Goal: Understand process/instructions: Learn how to perform a task or action

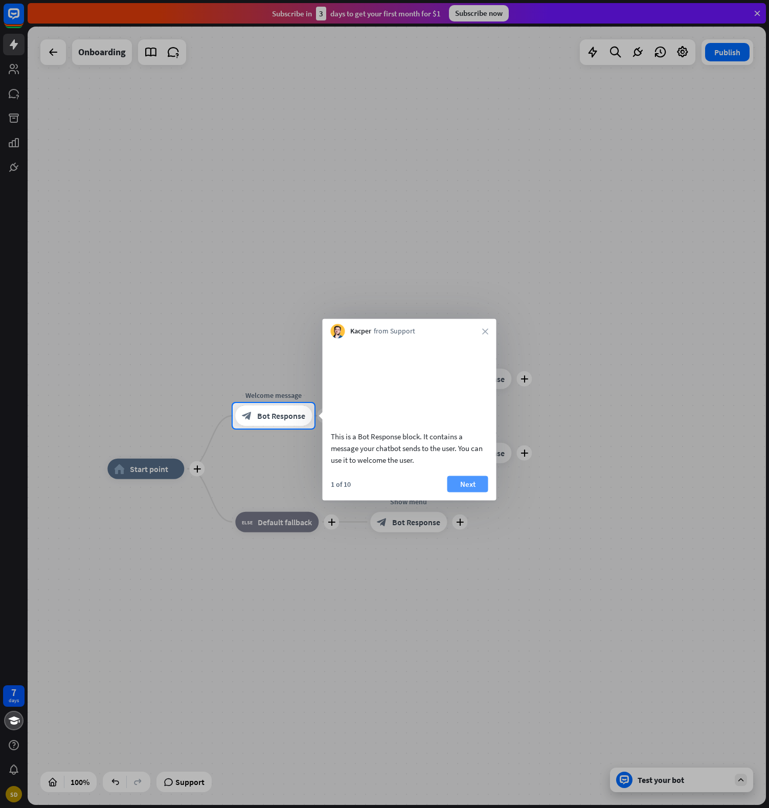
click at [467, 492] on button "Next" at bounding box center [467, 484] width 41 height 16
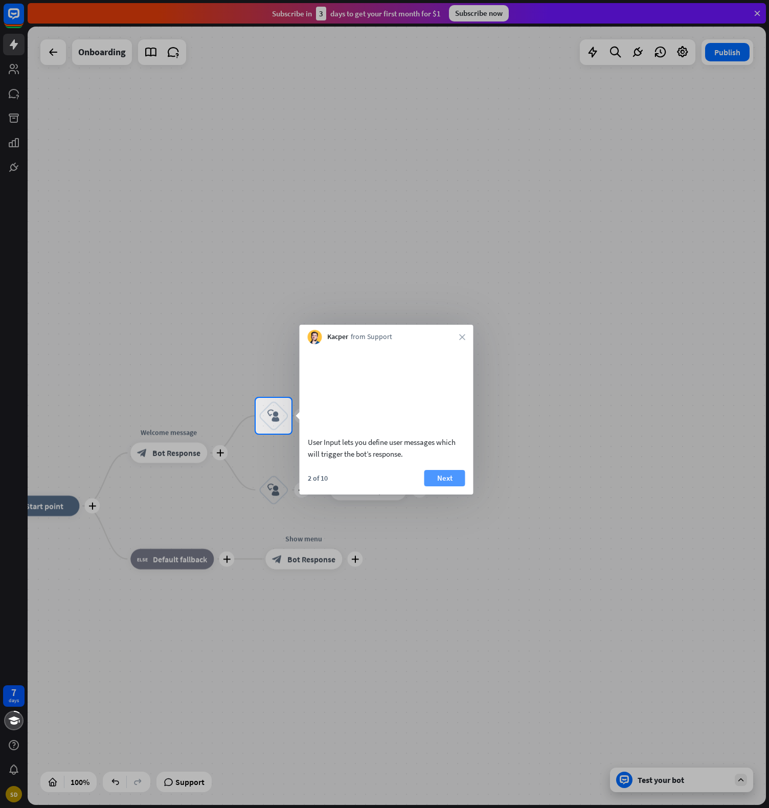
click at [442, 486] on button "Next" at bounding box center [444, 478] width 41 height 16
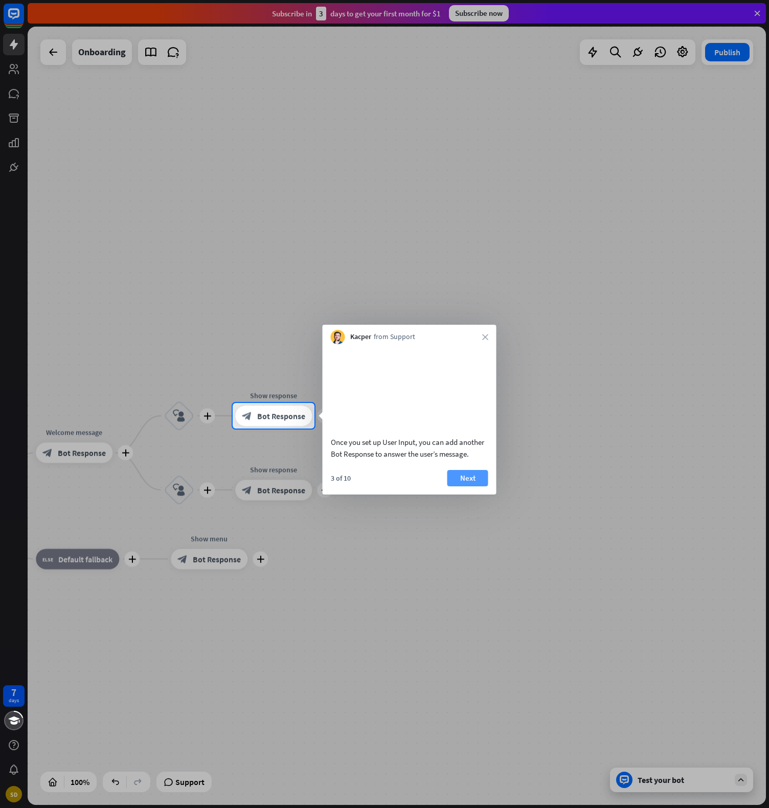
click at [468, 486] on button "Next" at bounding box center [467, 478] width 41 height 16
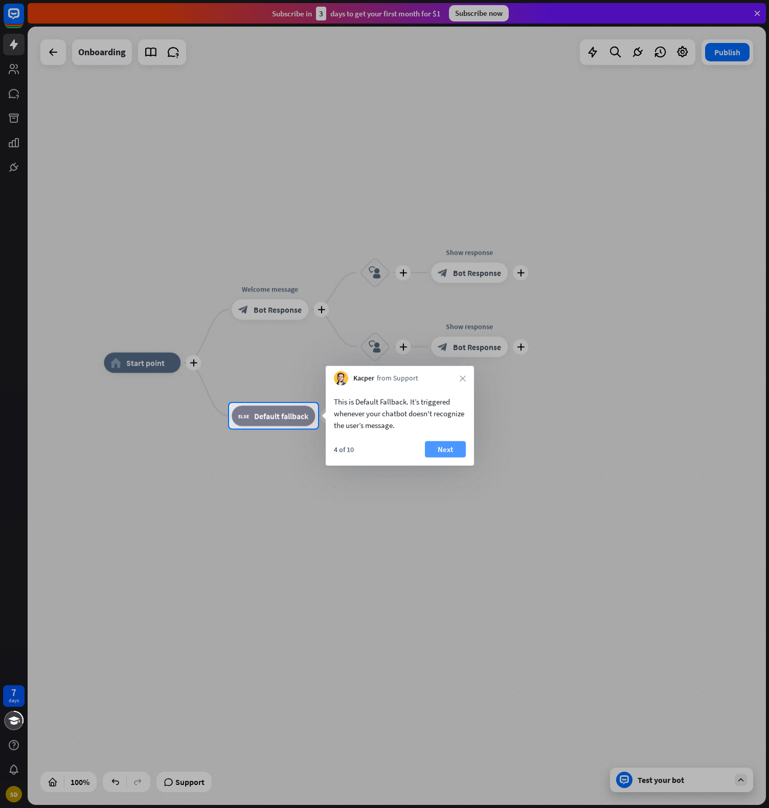
click at [439, 452] on button "Next" at bounding box center [445, 449] width 41 height 16
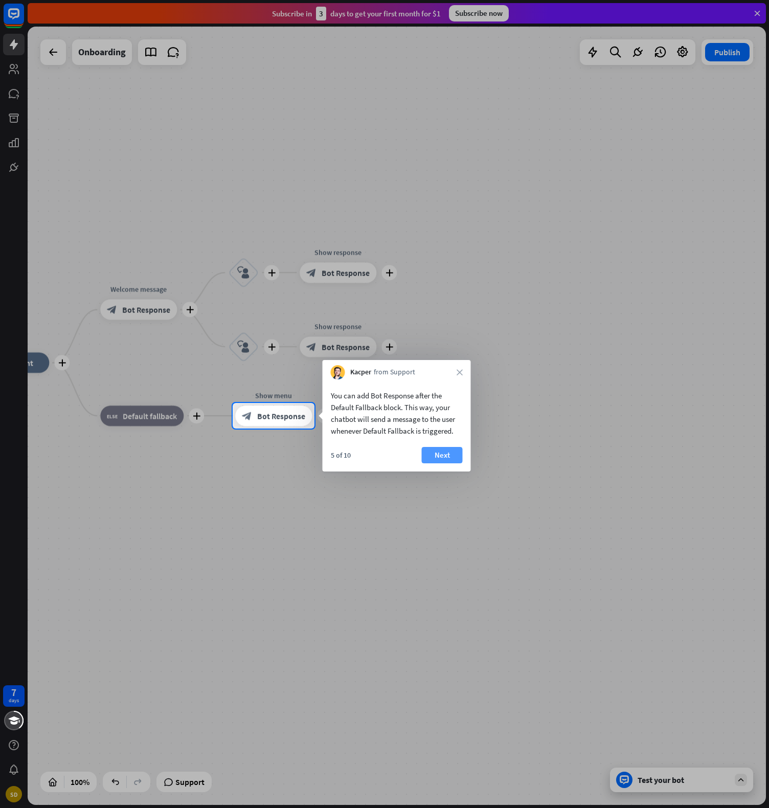
click at [445, 452] on button "Next" at bounding box center [442, 455] width 41 height 16
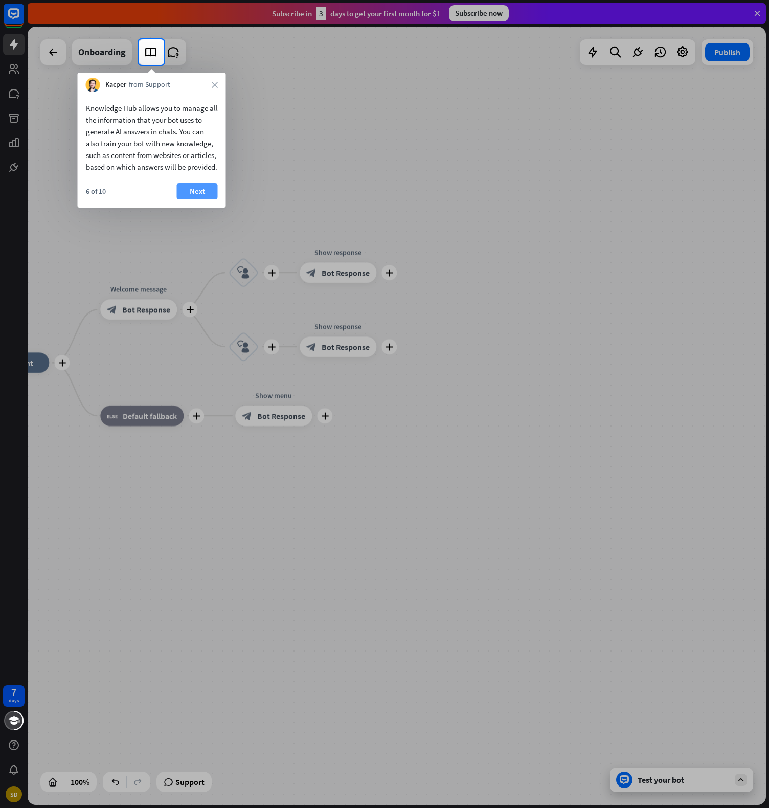
click at [197, 199] on button "Next" at bounding box center [197, 191] width 41 height 16
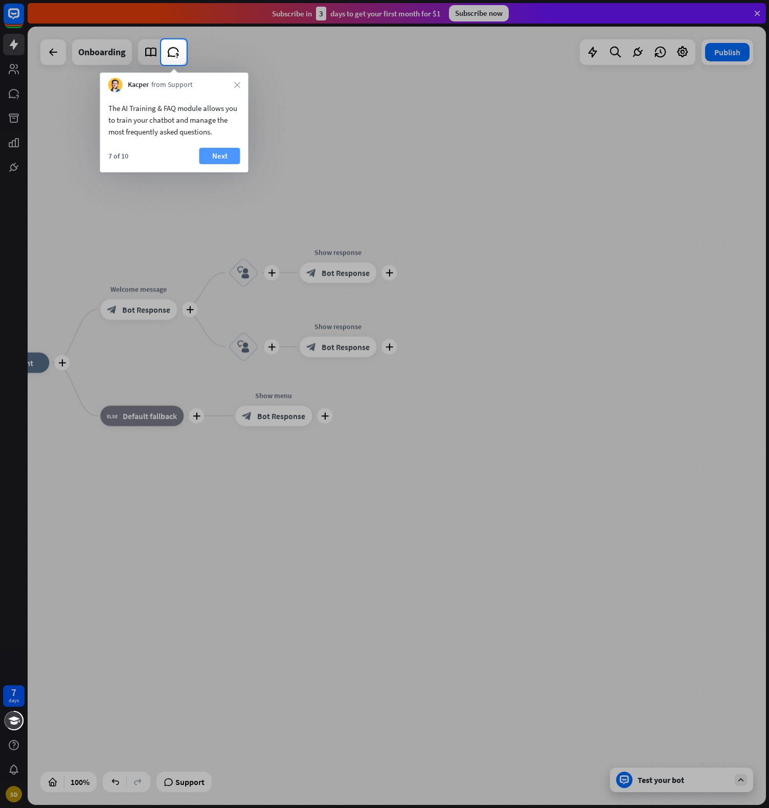
click at [218, 154] on button "Next" at bounding box center [219, 156] width 41 height 16
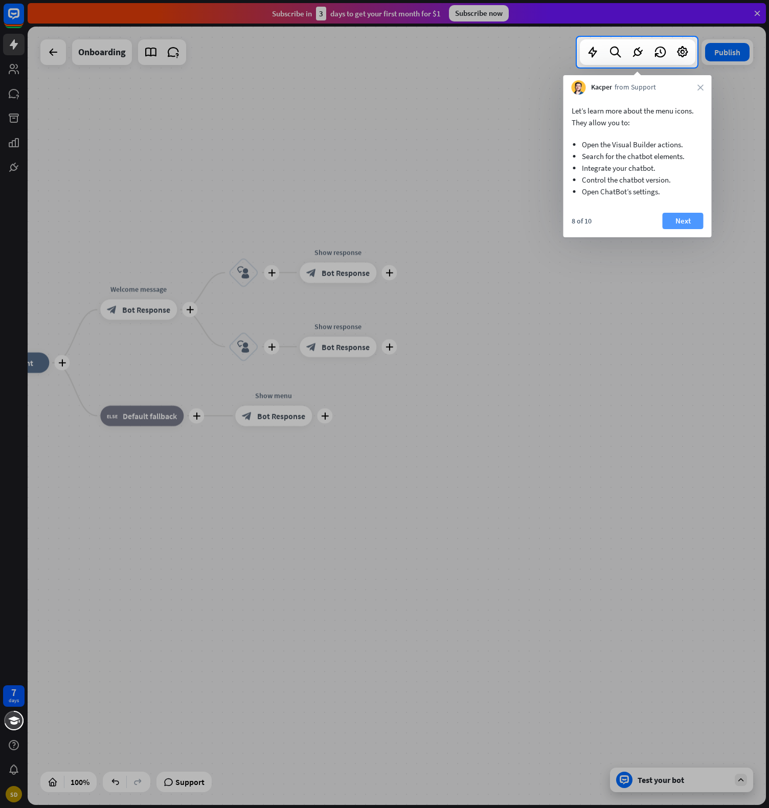
click at [678, 221] on button "Next" at bounding box center [683, 221] width 41 height 16
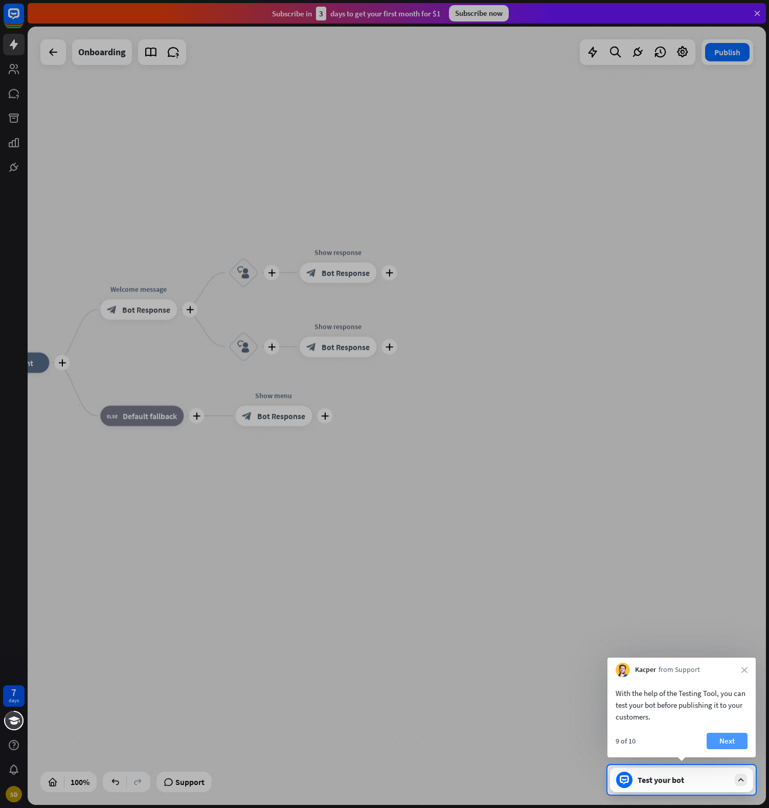
click at [727, 741] on button "Next" at bounding box center [727, 741] width 41 height 16
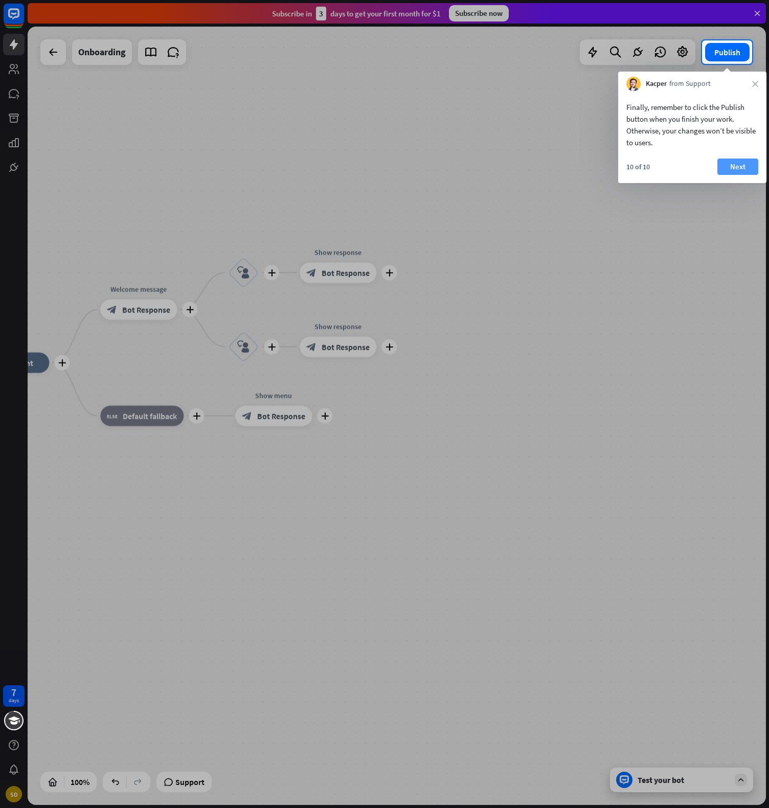
click at [740, 167] on button "Next" at bounding box center [737, 167] width 41 height 16
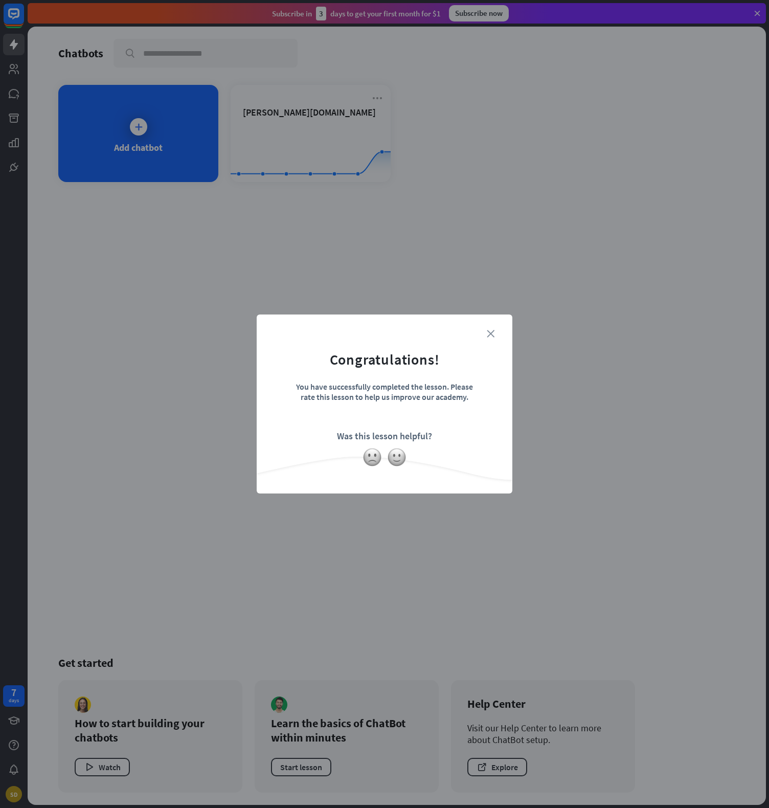
click at [490, 335] on icon "close" at bounding box center [491, 334] width 8 height 8
